Goal: Navigation & Orientation: Go to known website

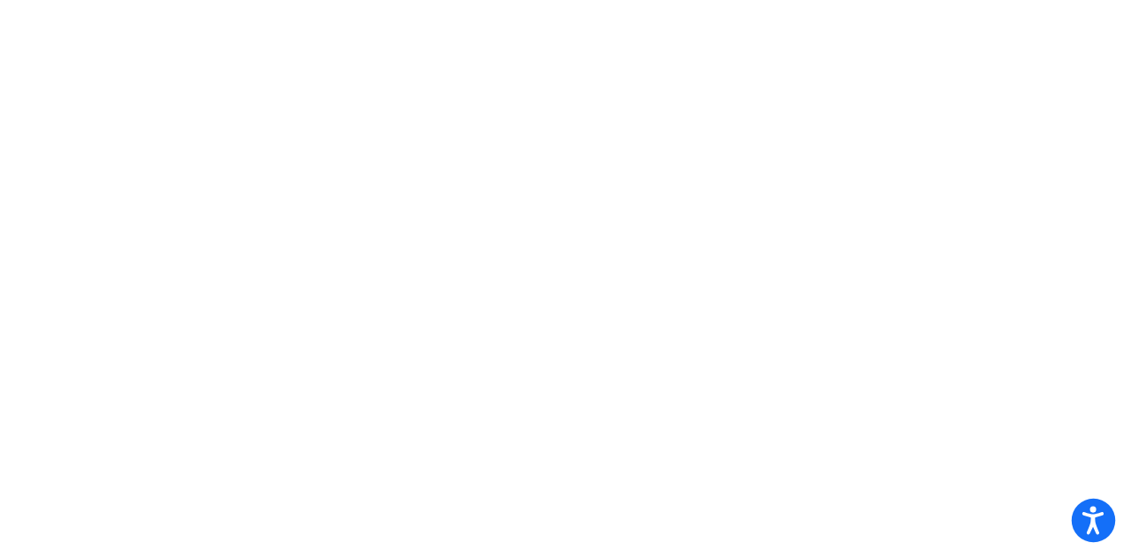
click at [1083, 519] on icon "Open accessiBe: accessibility options, statement and help" at bounding box center [1093, 520] width 21 height 28
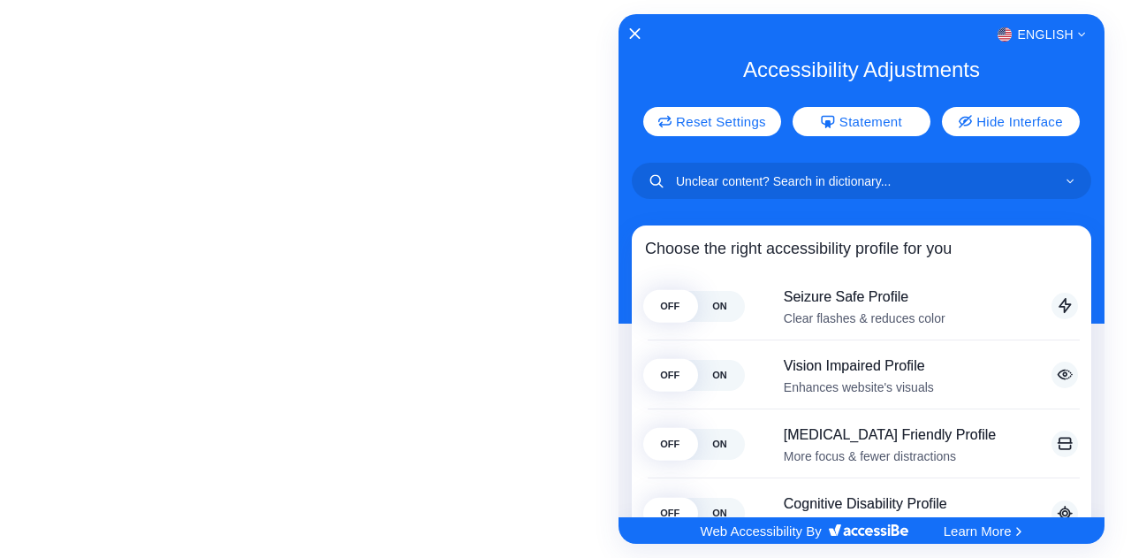
click at [1121, 486] on div at bounding box center [565, 279] width 1131 height 558
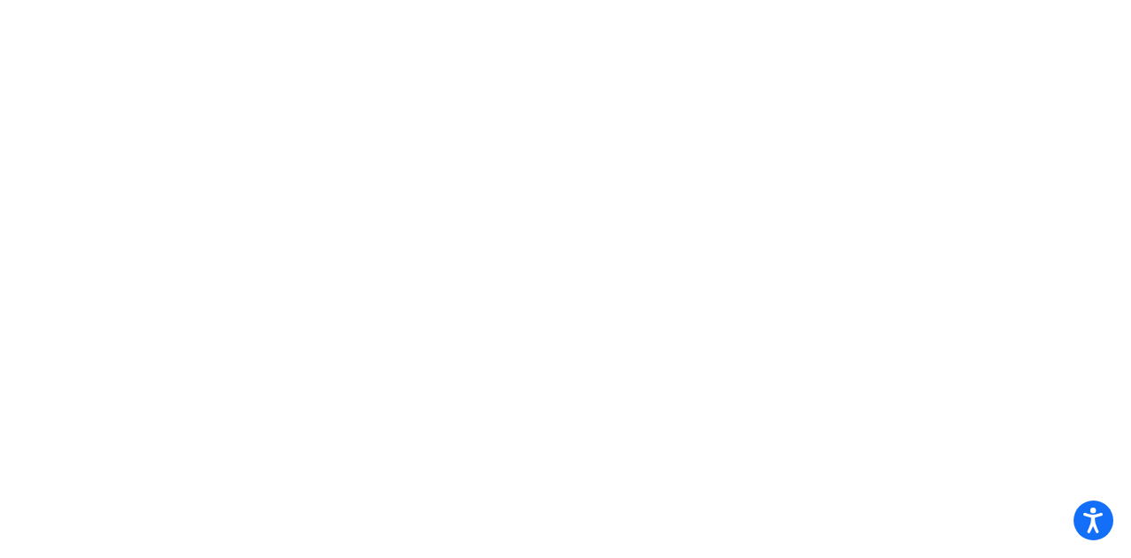
click at [262, 114] on mat-sidenav-content at bounding box center [565, 279] width 1131 height 558
